Goal: Subscribe to service/newsletter: Subscribe to service/newsletter

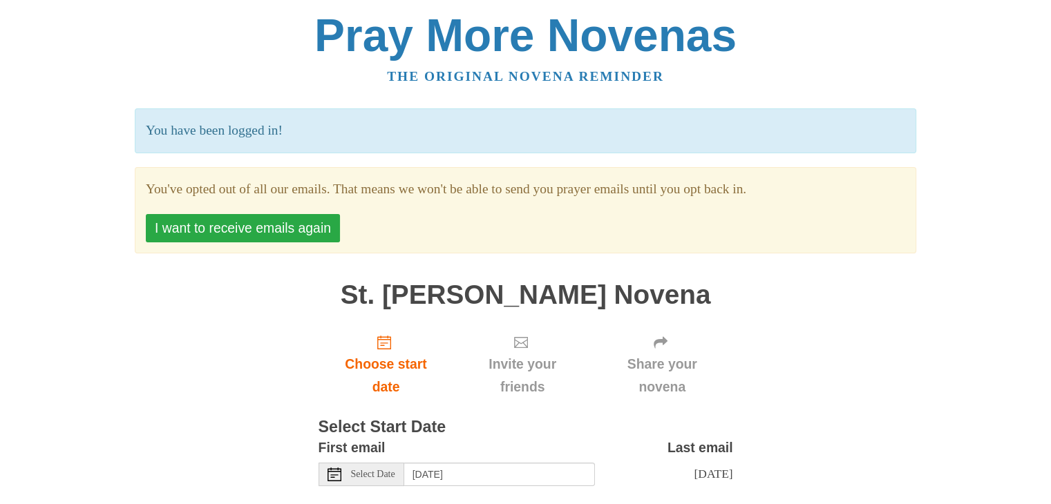
click at [284, 227] on button "I want to receive emails again" at bounding box center [243, 228] width 194 height 28
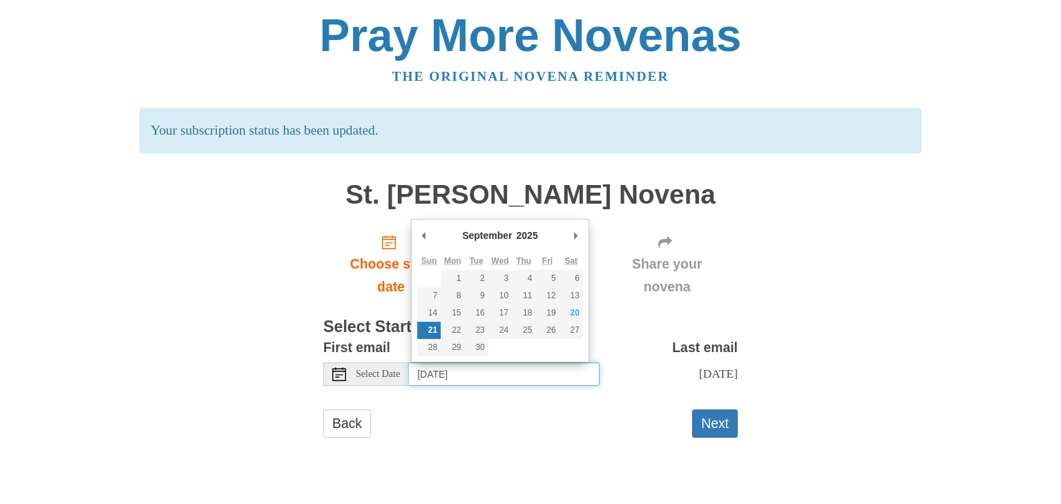
click at [539, 372] on input "Sunday, September 21st" at bounding box center [504, 374] width 191 height 23
type input "Saturday, September 20th"
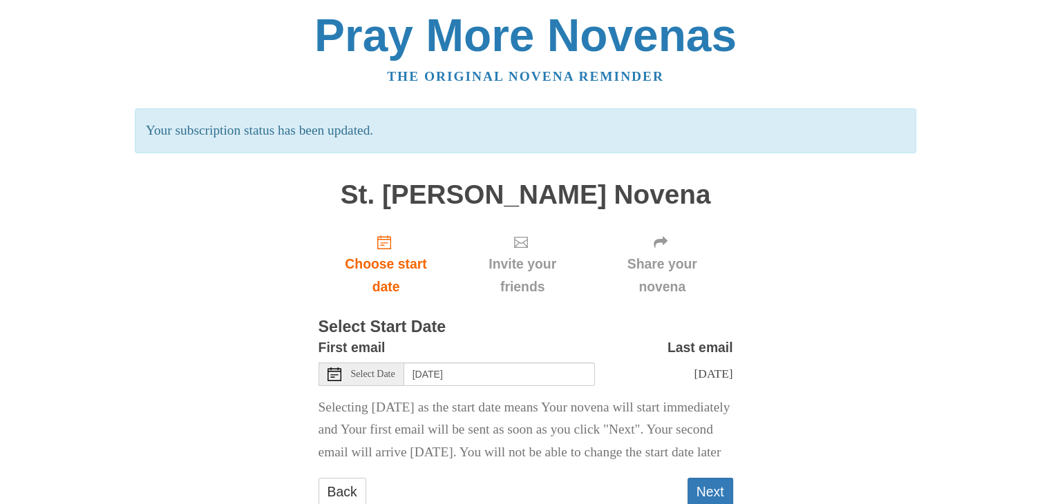
click at [577, 308] on main "St. Thomas More Novena Choose start date Invite your friends Share your novena …" at bounding box center [526, 350] width 415 height 366
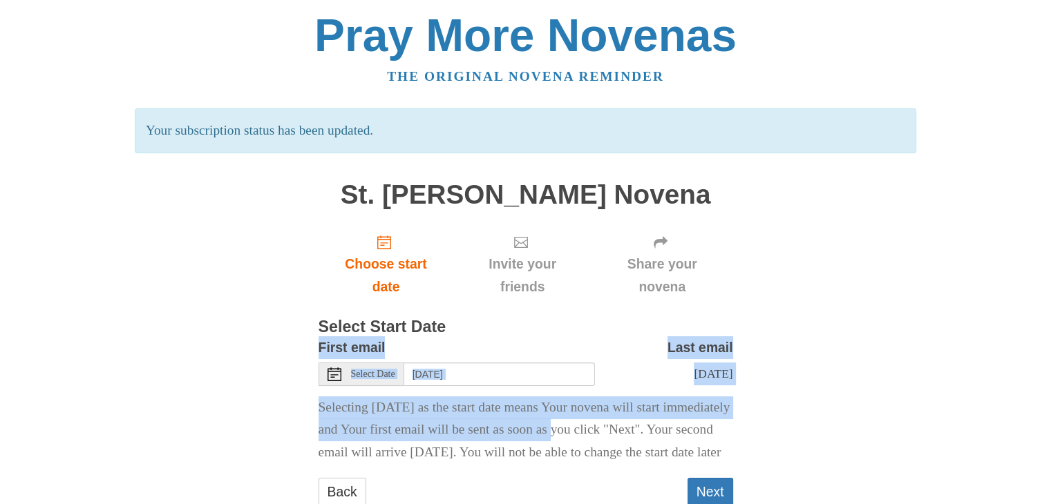
drag, startPoint x: 577, startPoint y: 308, endPoint x: 641, endPoint y: 453, distance: 158.7
click at [641, 453] on main "St. Thomas More Novena Choose start date Invite your friends Share your novena …" at bounding box center [526, 350] width 415 height 366
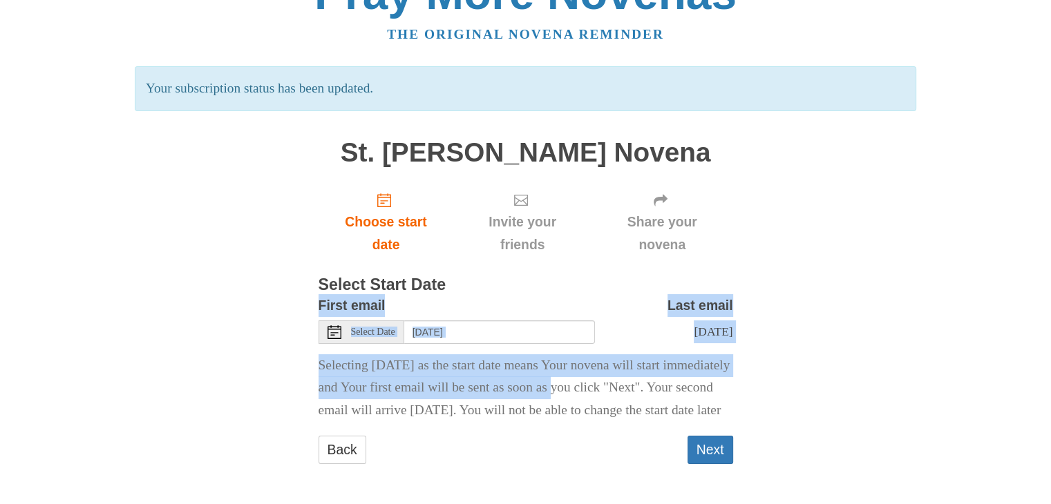
scroll to position [77, 0]
click at [717, 443] on button "Next" at bounding box center [710, 450] width 46 height 28
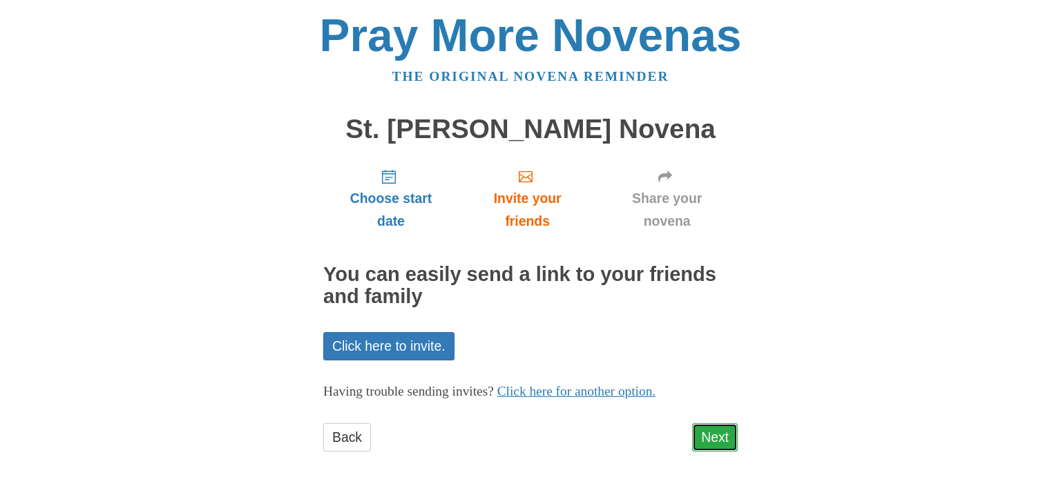
drag, startPoint x: 0, startPoint y: 0, endPoint x: 717, endPoint y: 443, distance: 842.9
click at [717, 443] on link "Next" at bounding box center [715, 438] width 46 height 28
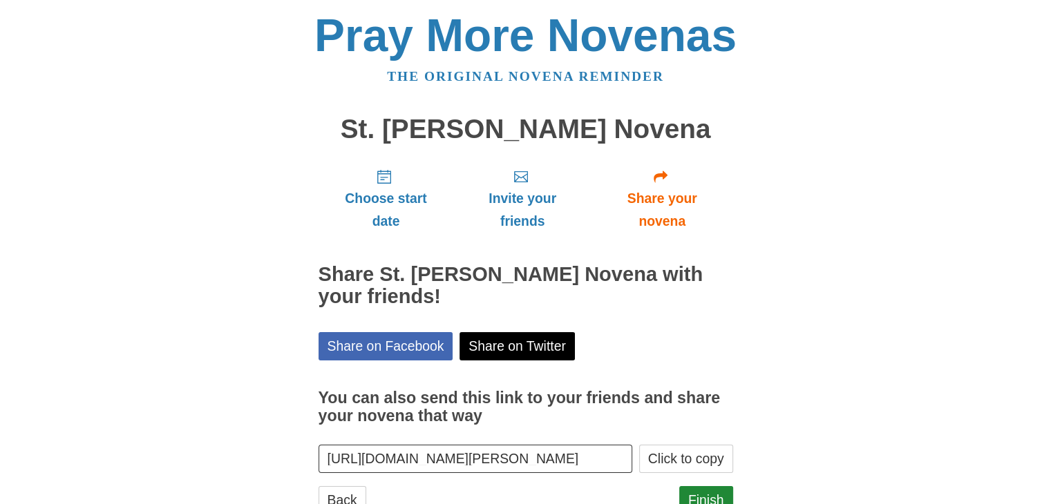
scroll to position [50, 0]
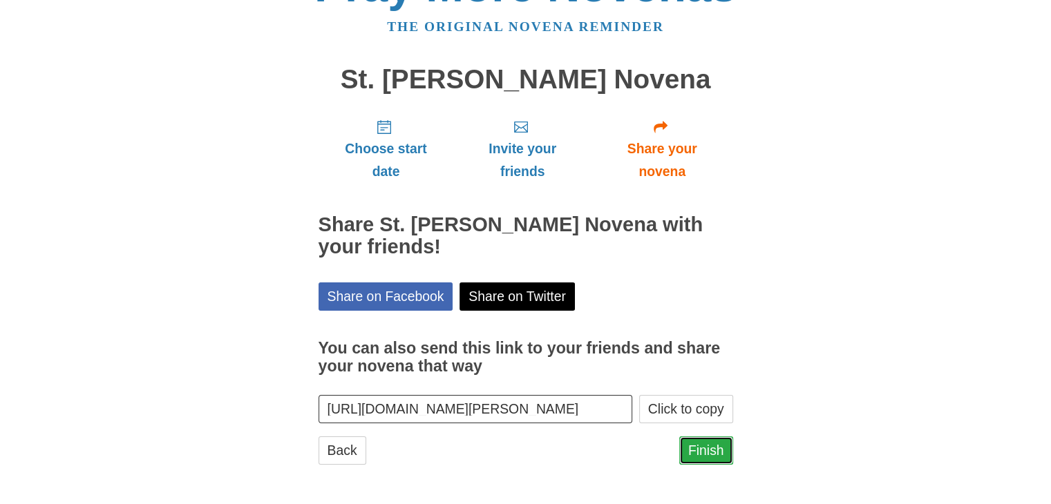
click at [696, 458] on link "Finish" at bounding box center [706, 451] width 54 height 28
